Goal: Task Accomplishment & Management: Manage account settings

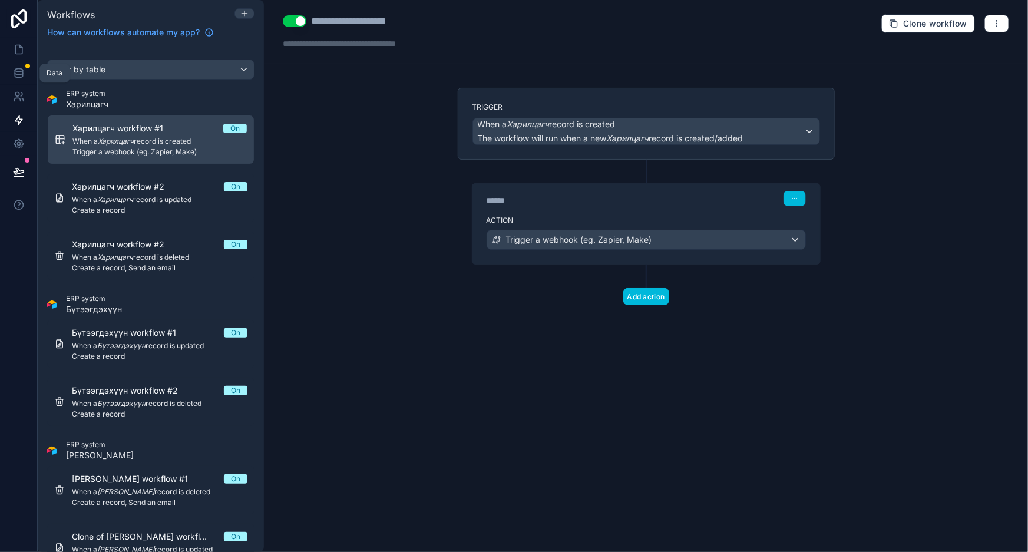
click at [18, 72] on icon at bounding box center [19, 73] width 12 height 12
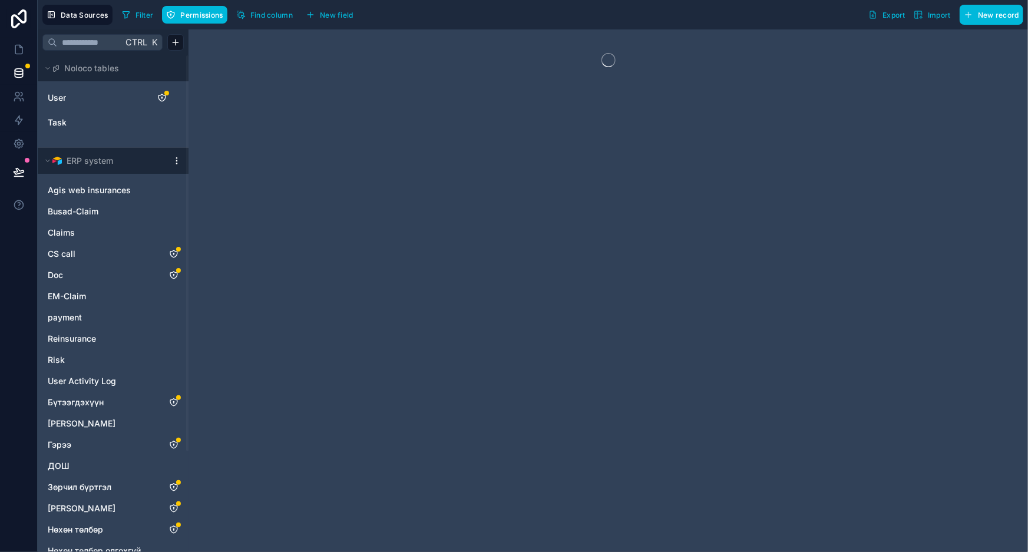
click at [91, 92] on link "User" at bounding box center [95, 98] width 95 height 12
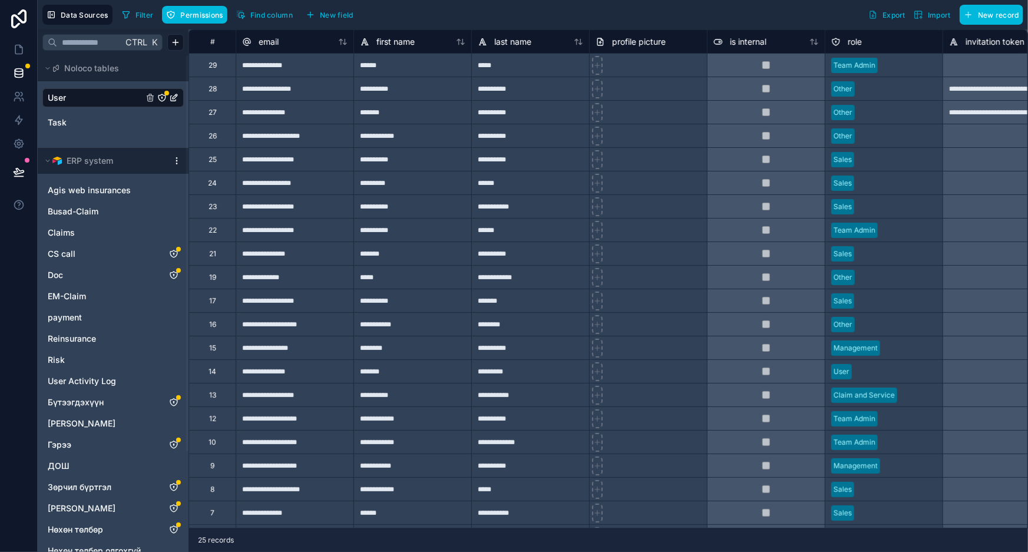
click at [324, 98] on div "**********" at bounding box center [295, 89] width 118 height 24
click at [795, 93] on div at bounding box center [766, 89] width 118 height 24
click at [936, 92] on div at bounding box center [897, 89] width 77 height 12
click at [985, 89] on div "**********" at bounding box center [1002, 89] width 118 height 24
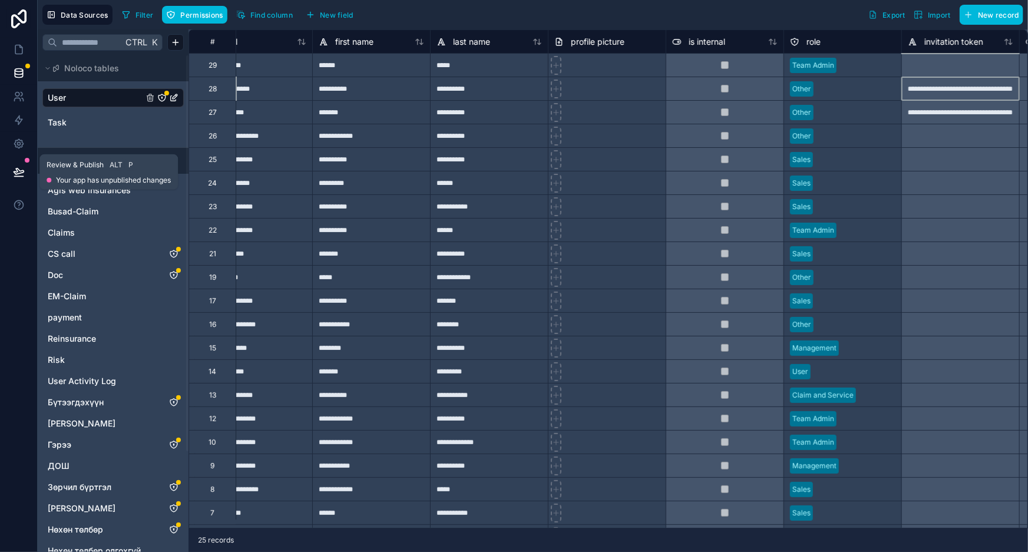
click at [15, 171] on icon at bounding box center [19, 172] width 12 height 12
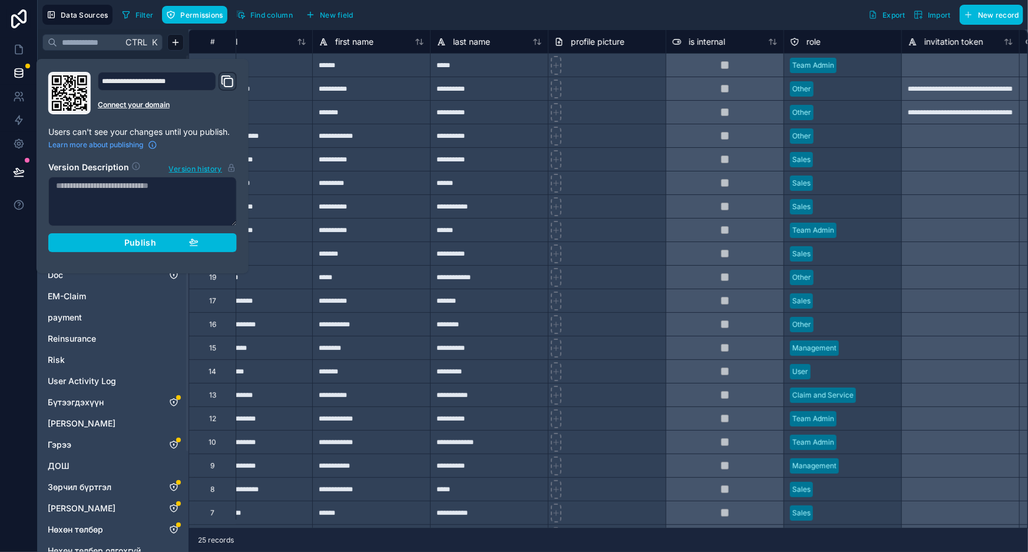
click at [146, 239] on span "Publish" at bounding box center [140, 242] width 32 height 11
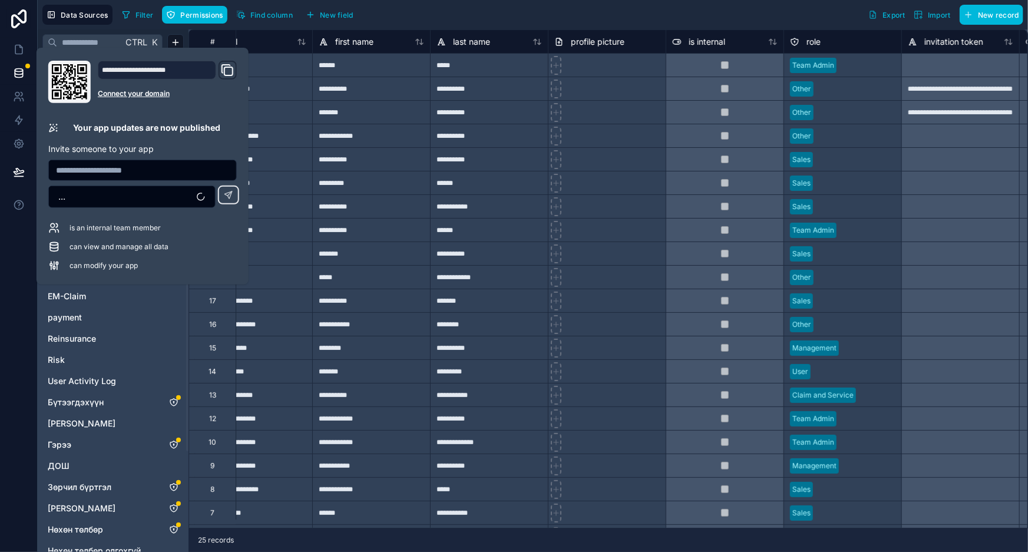
click at [135, 173] on input "text" at bounding box center [142, 170] width 187 height 16
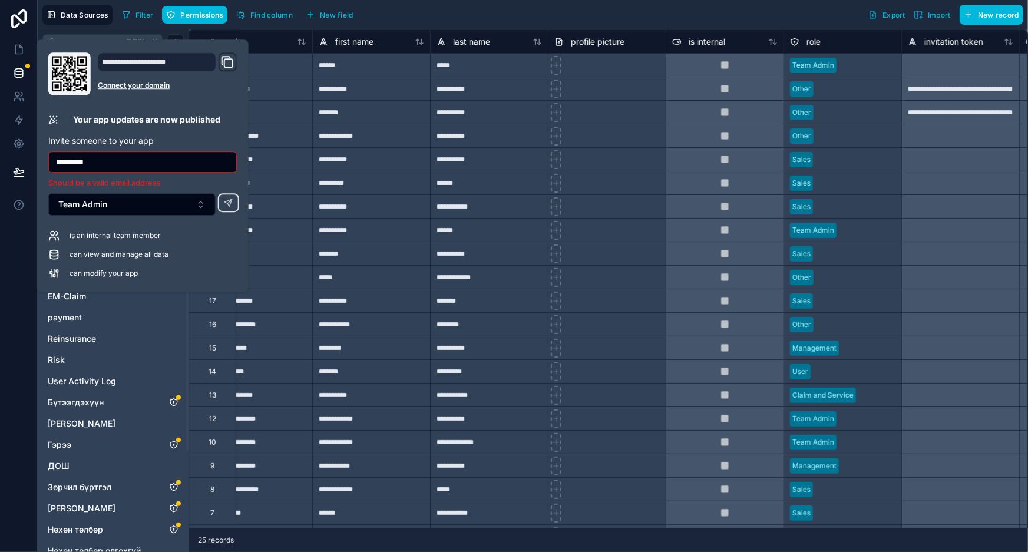
type input "**********"
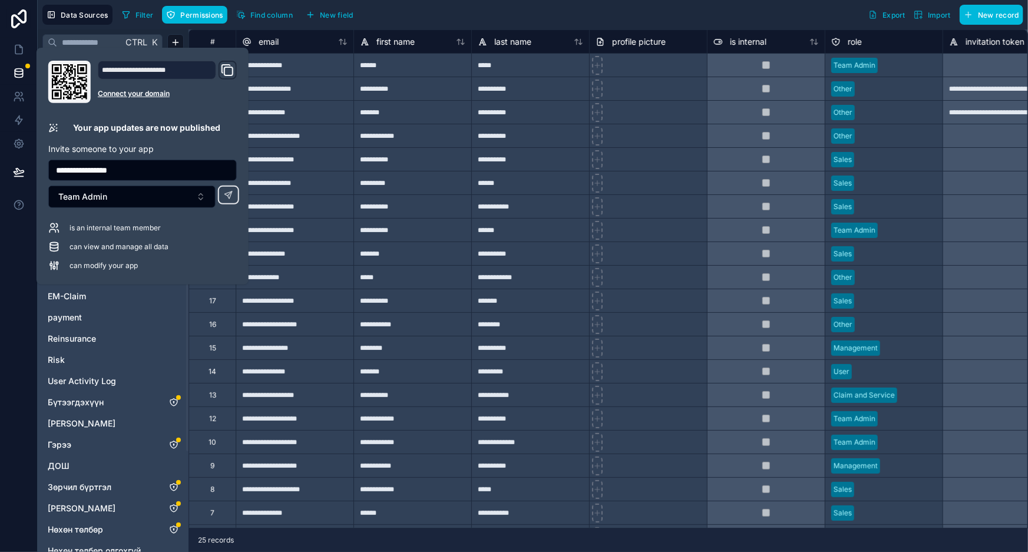
click at [173, 197] on button "Team Admin" at bounding box center [131, 197] width 167 height 22
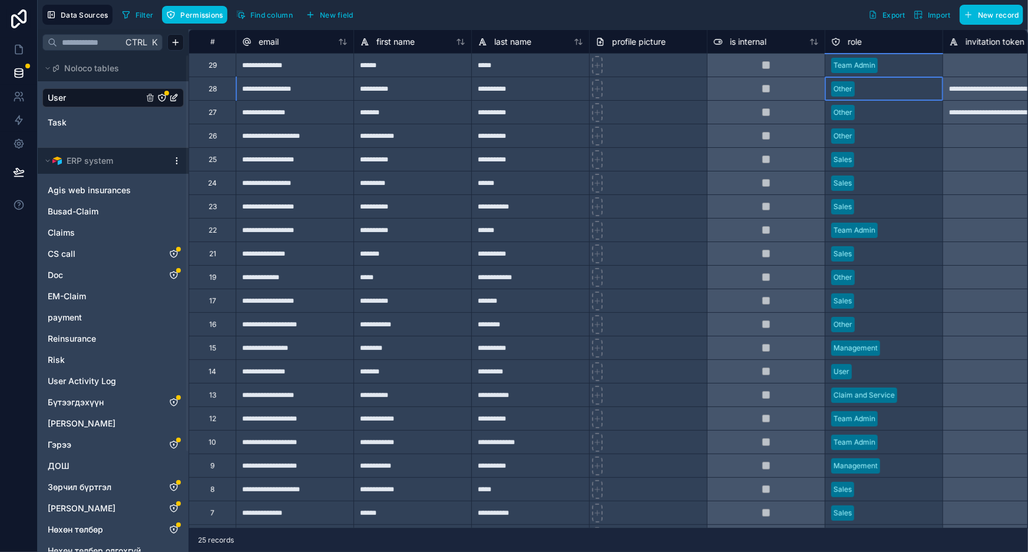
click at [898, 88] on div at bounding box center [897, 89] width 77 height 12
click at [908, 90] on div at bounding box center [897, 89] width 77 height 12
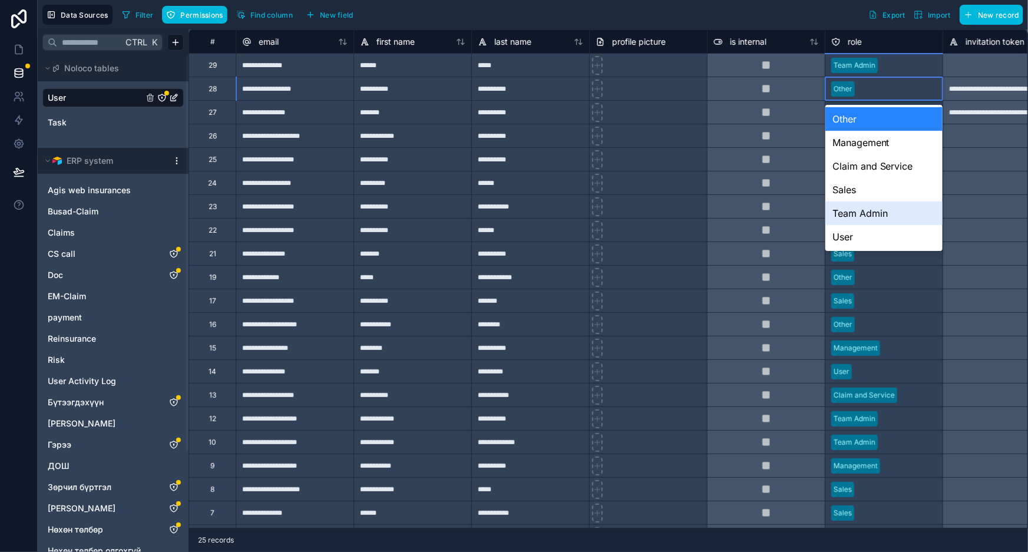
click at [881, 210] on div "Team Admin" at bounding box center [883, 213] width 117 height 24
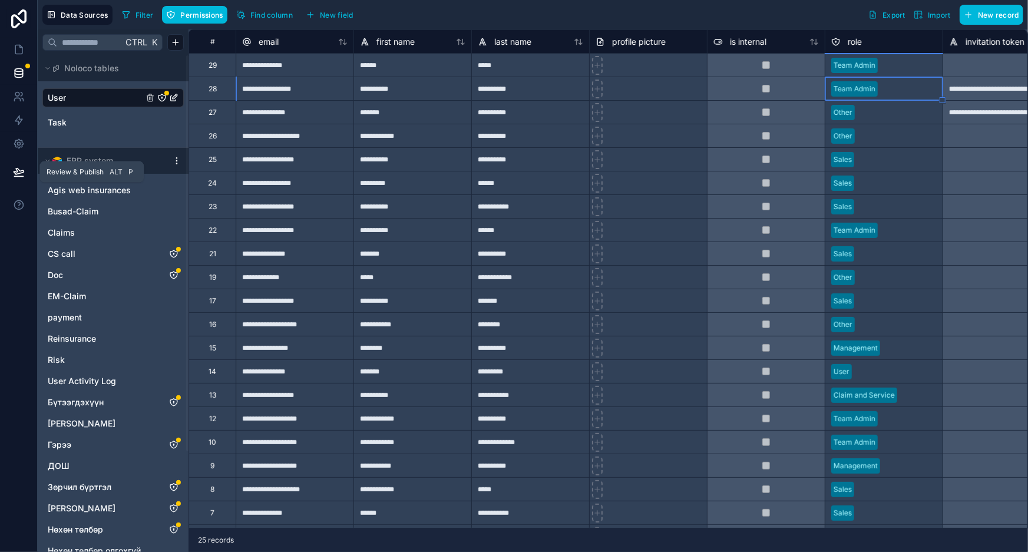
click at [10, 178] on button at bounding box center [19, 172] width 26 height 33
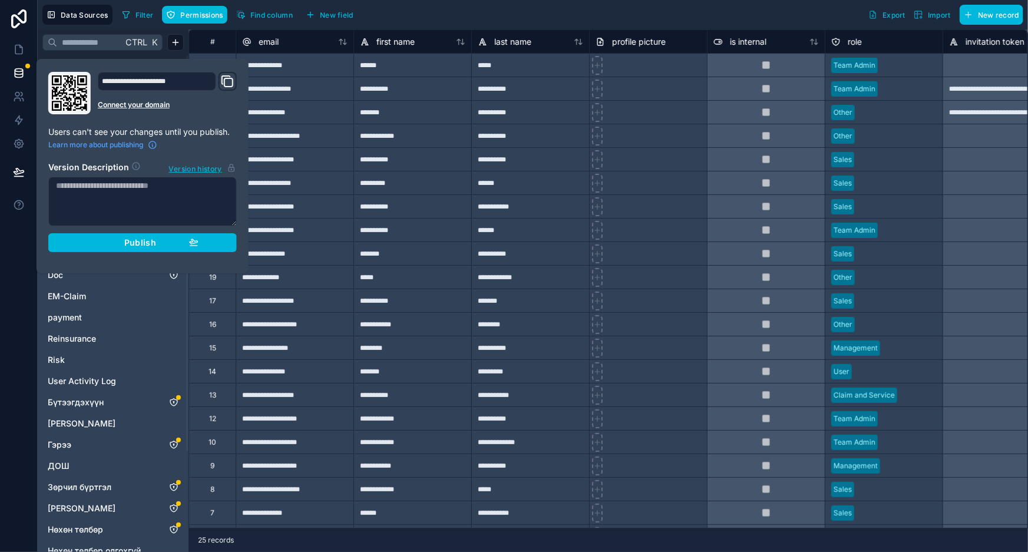
click at [140, 245] on span "Publish" at bounding box center [140, 242] width 32 height 11
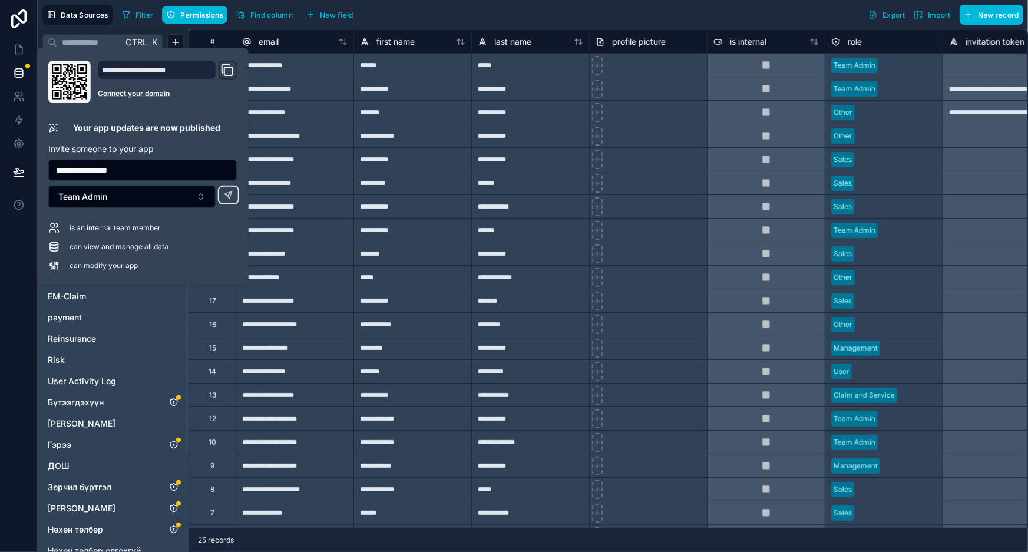
click at [227, 194] on icon at bounding box center [228, 194] width 9 height 9
click at [500, 118] on div "**********" at bounding box center [530, 112] width 118 height 24
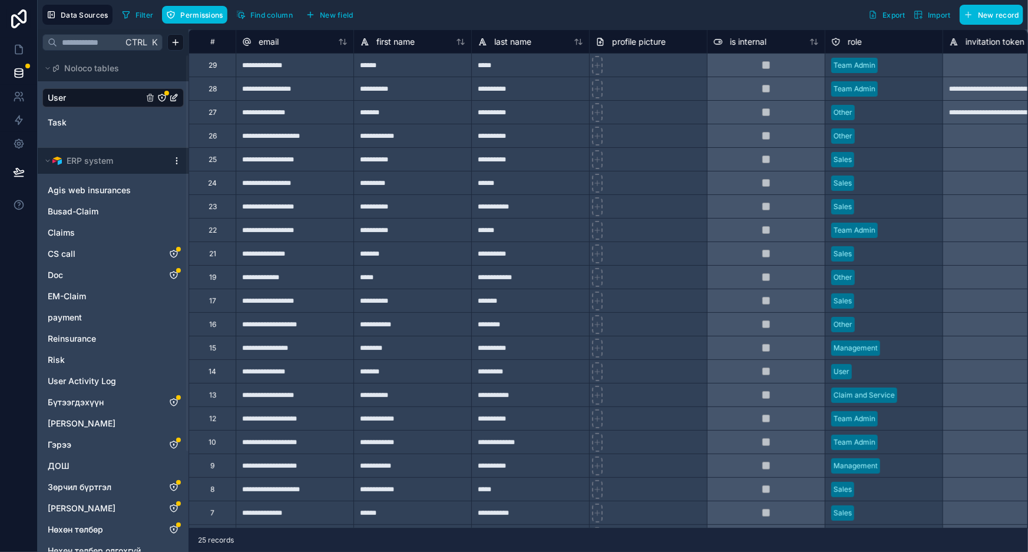
click at [885, 108] on div at bounding box center [897, 113] width 77 height 12
click at [20, 51] on icon at bounding box center [19, 50] width 12 height 12
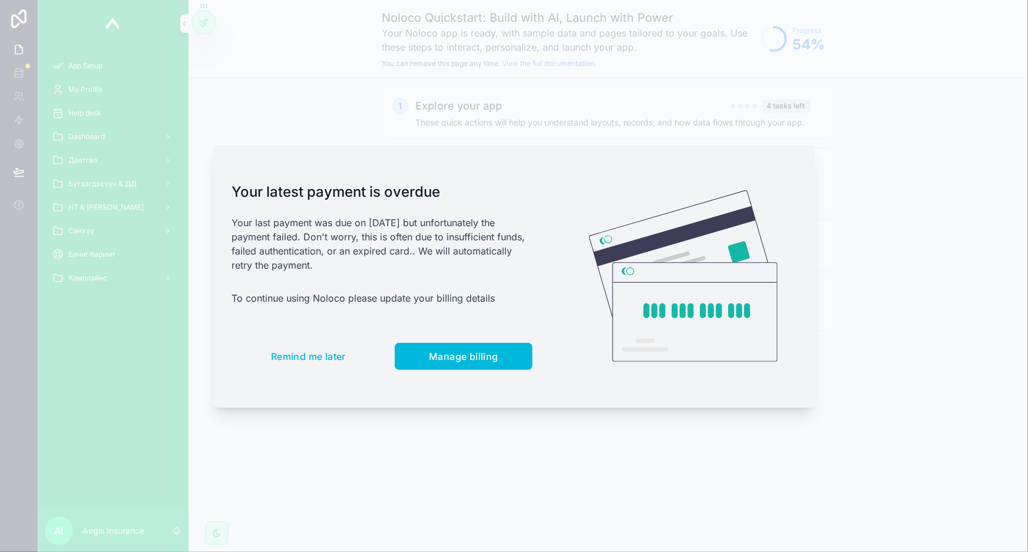
click at [471, 359] on span "Manage billing" at bounding box center [464, 357] width 70 height 12
